Goal: Task Accomplishment & Management: Use online tool/utility

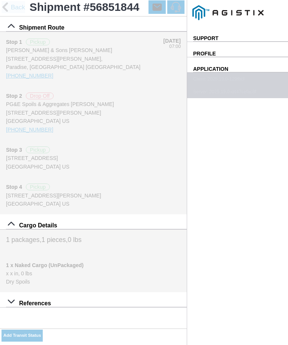
click at [0, 0] on slot "Add Transit Status" at bounding box center [0, 0] width 0 height 0
click at [0, 0] on slot "Use My Location" at bounding box center [0, 0] width 0 height 0
type input "Paradise"
click at [0, 0] on select "Select Arrive at Drop Off Arrive at Pickup Break Start Break Stop Depart Drop O…" at bounding box center [0, 0] width 0 height 0
select select "ARVDLVLOC"
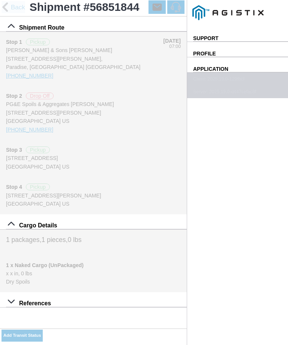
click at [0, 0] on button "SAVE" at bounding box center [0, 0] width 0 height 0
click at [0, 0] on slot "Add Transit Status" at bounding box center [0, 0] width 0 height 0
click at [0, 0] on select "Select Arrive at Drop Off Arrive at Pickup Break Start Break Stop Depart Drop O…" at bounding box center [0, 0] width 0 height 0
select select "DELIVRED"
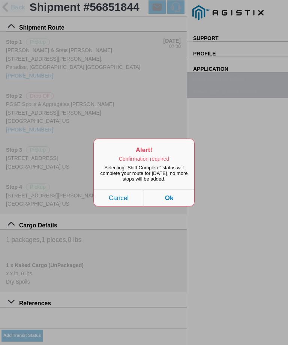
click at [119, 200] on button "Cancel" at bounding box center [119, 198] width 50 height 16
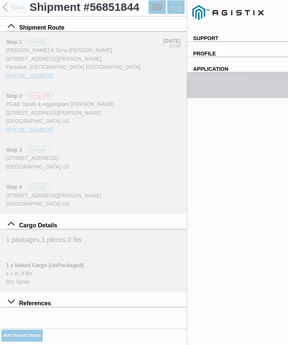
select select
click at [0, 0] on input "13:49" at bounding box center [0, 0] width 0 height 0
type input "15:30"
click at [0, 0] on select "Select Arrive at Drop Off Arrive at Pickup Break Start Break Stop Depart Drop O…" at bounding box center [0, 0] width 0 height 0
select select "DELIVRED"
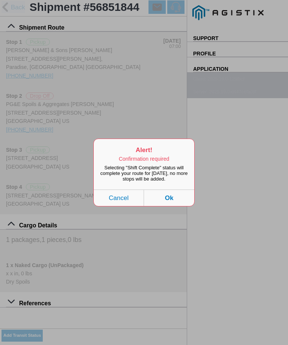
click at [177, 204] on button "Ok" at bounding box center [169, 198] width 50 height 16
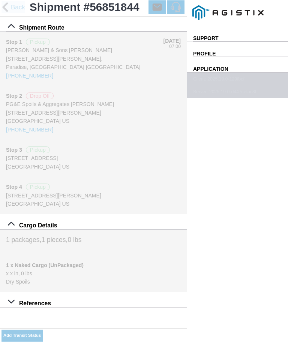
scroll to position [159, 0]
type input "0"
click at [0, 0] on div "Date and Time * [DATE] 15:30 Transit Status * Select Arrive at Drop Off Arrive …" at bounding box center [0, 0] width 0 height 0
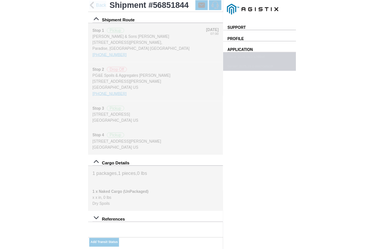
scroll to position [14, 0]
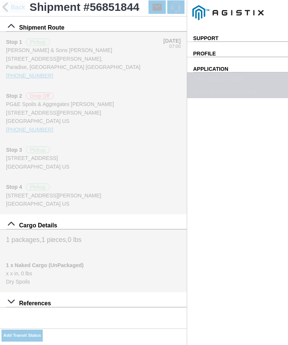
click at [0, 0] on slot "Use My Location" at bounding box center [0, 0] width 0 height 0
type input "Paradise"
click at [0, 0] on span "SAVE" at bounding box center [0, 0] width 0 height 0
